Goal: Navigation & Orientation: Find specific page/section

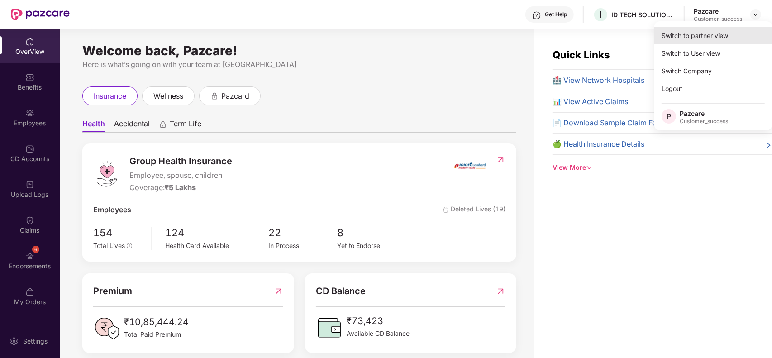
click at [729, 34] on div "Switch to partner view" at bounding box center [714, 36] width 118 height 18
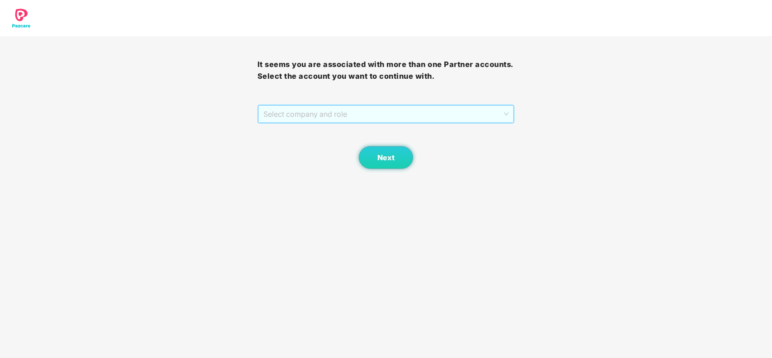
click at [383, 115] on span "Select company and role" at bounding box center [387, 114] width 246 height 17
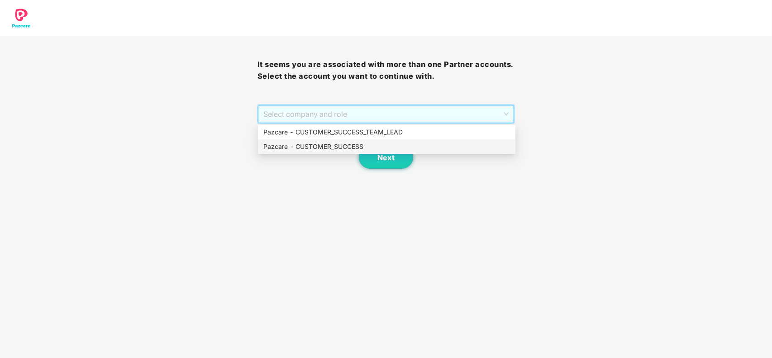
click at [314, 144] on div "Pazcare - CUSTOMER_SUCCESS" at bounding box center [387, 147] width 247 height 10
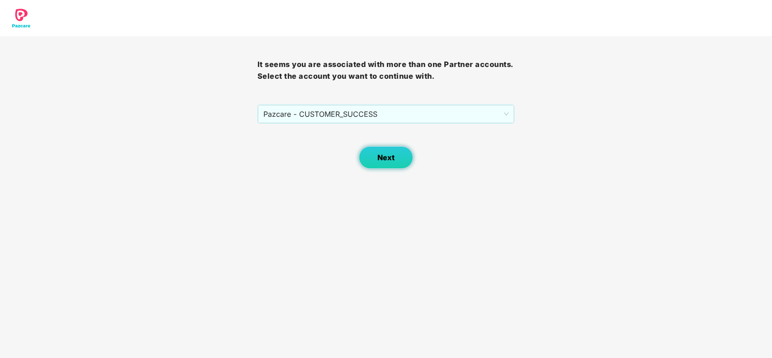
click at [379, 159] on span "Next" at bounding box center [386, 157] width 17 height 9
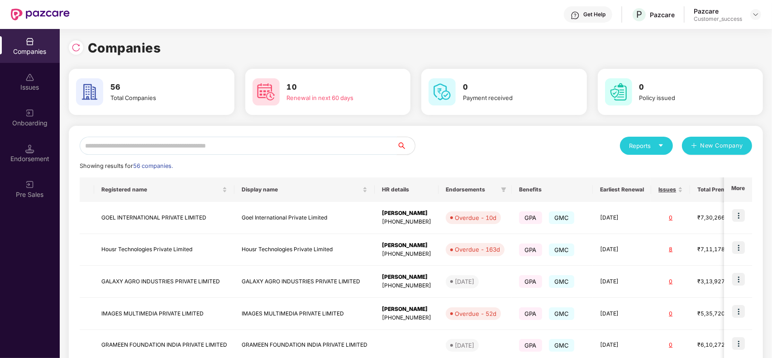
click at [188, 142] on input "text" at bounding box center [238, 146] width 317 height 18
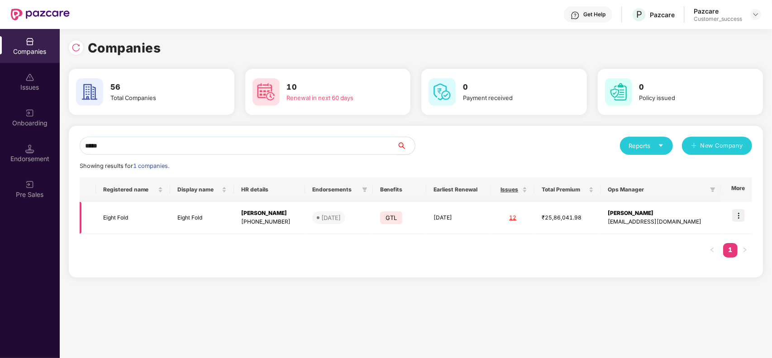
type input "*****"
click at [738, 215] on img at bounding box center [739, 215] width 13 height 13
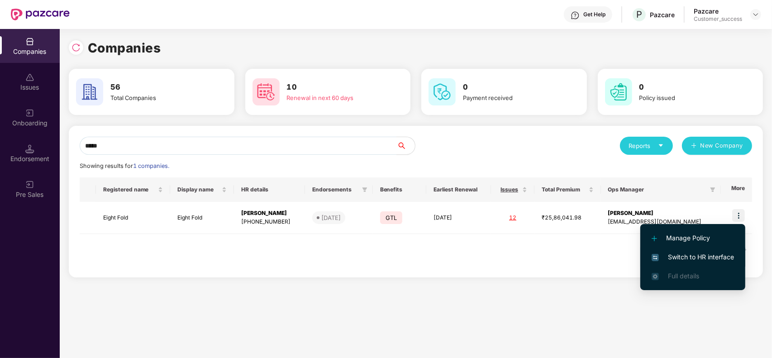
click at [693, 258] on span "Switch to HR interface" at bounding box center [693, 257] width 82 height 10
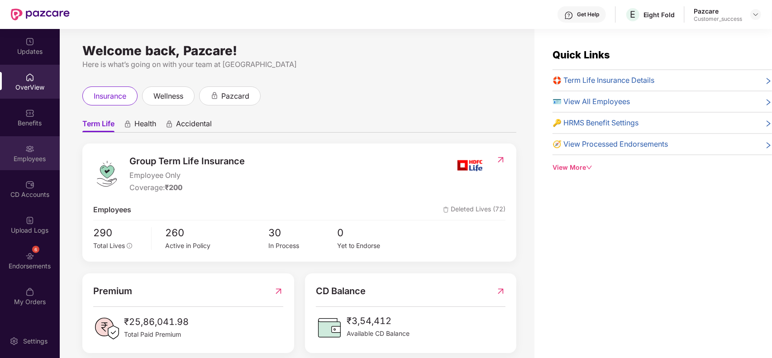
click at [37, 154] on div "Employees" at bounding box center [30, 158] width 60 height 9
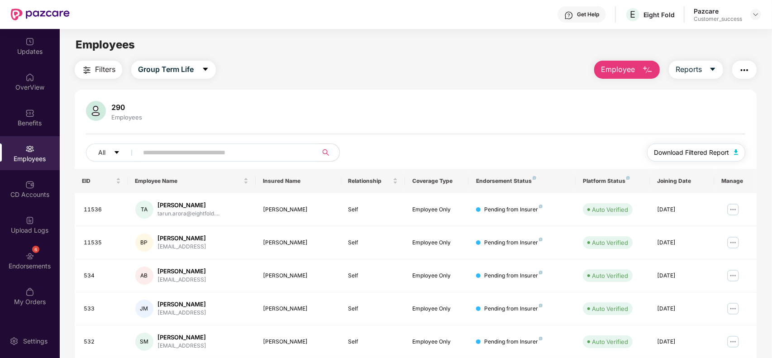
click at [699, 155] on span "Download Filtered Report" at bounding box center [692, 153] width 75 height 10
